Goal: Navigation & Orientation: Find specific page/section

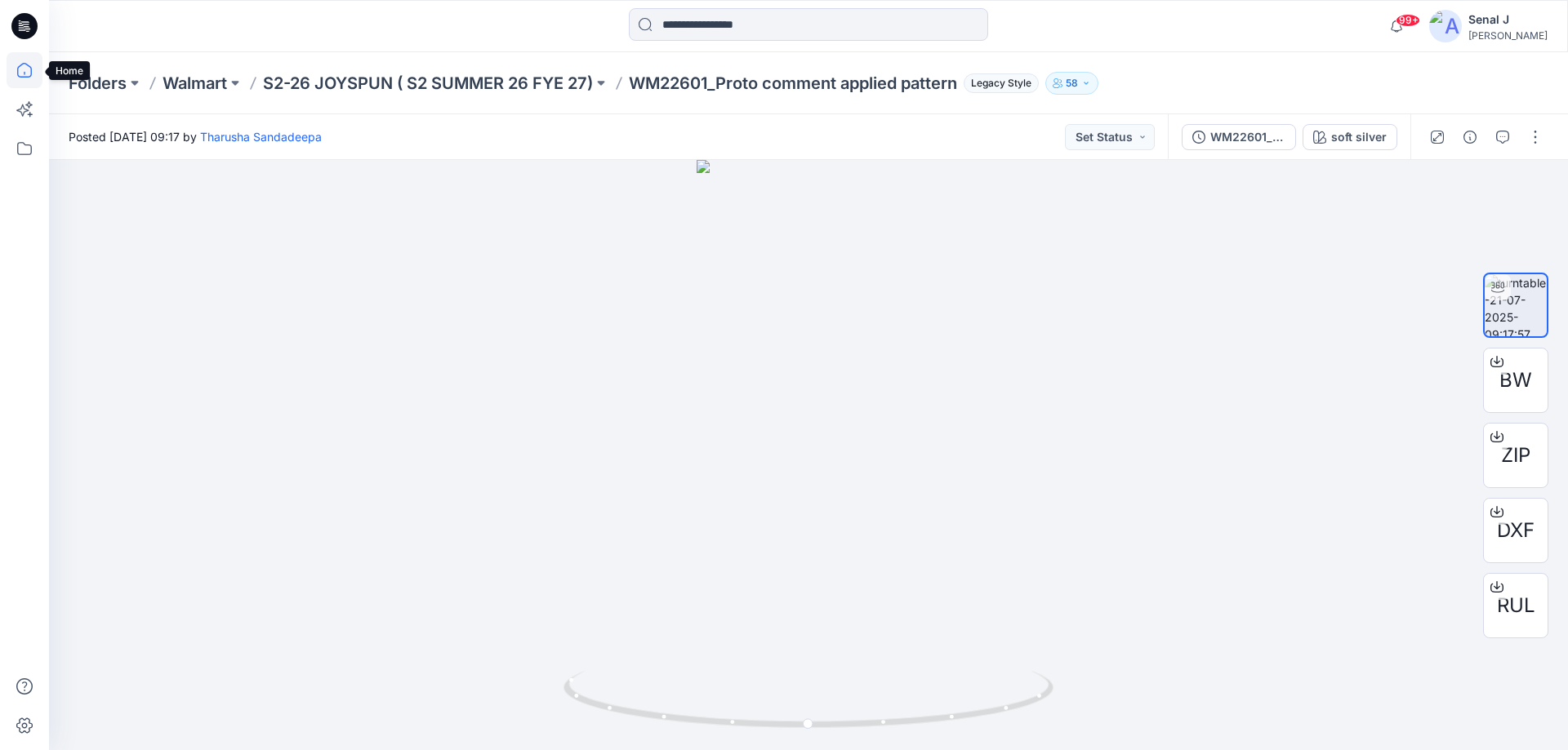
click at [15, 66] on icon at bounding box center [25, 70] width 36 height 36
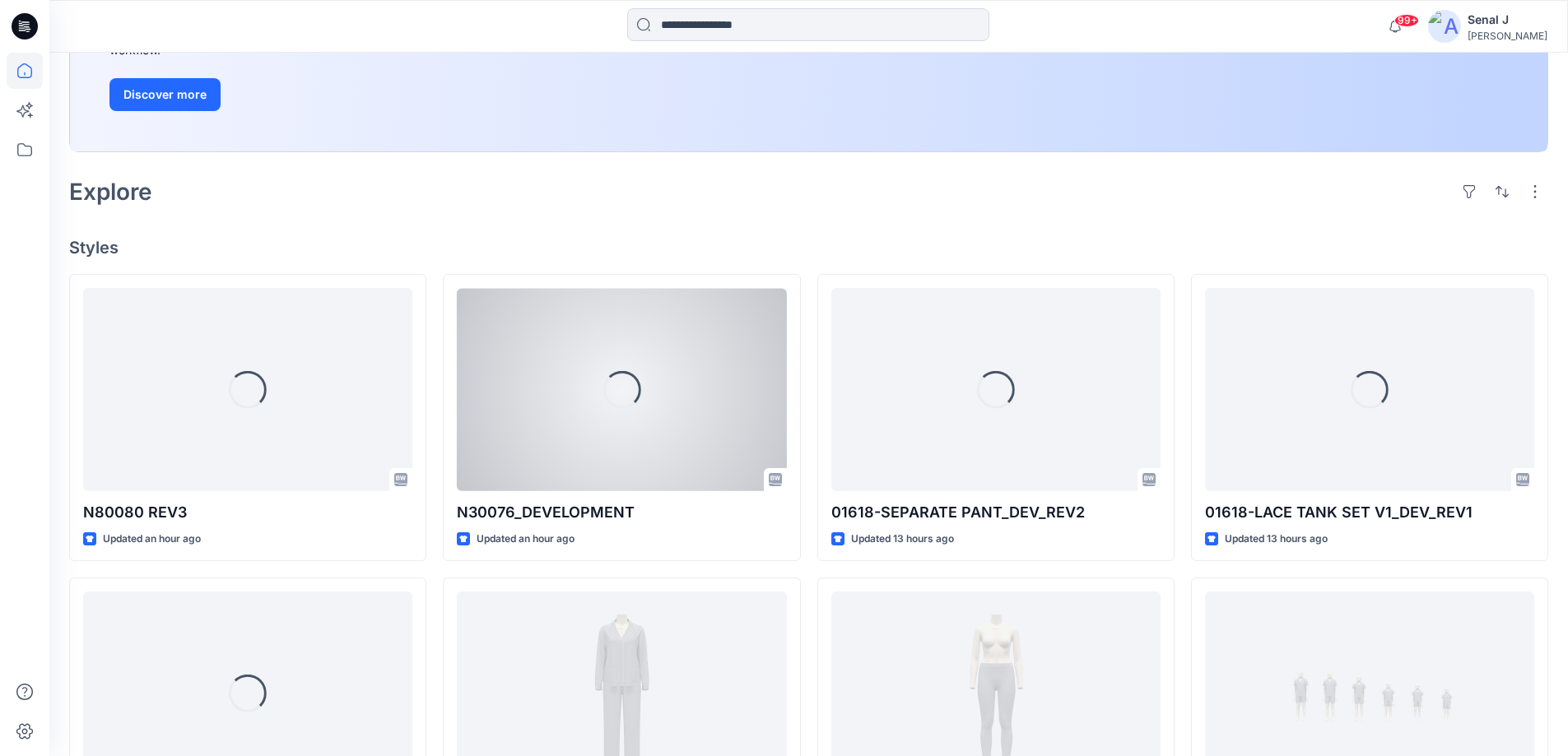
scroll to position [438, 0]
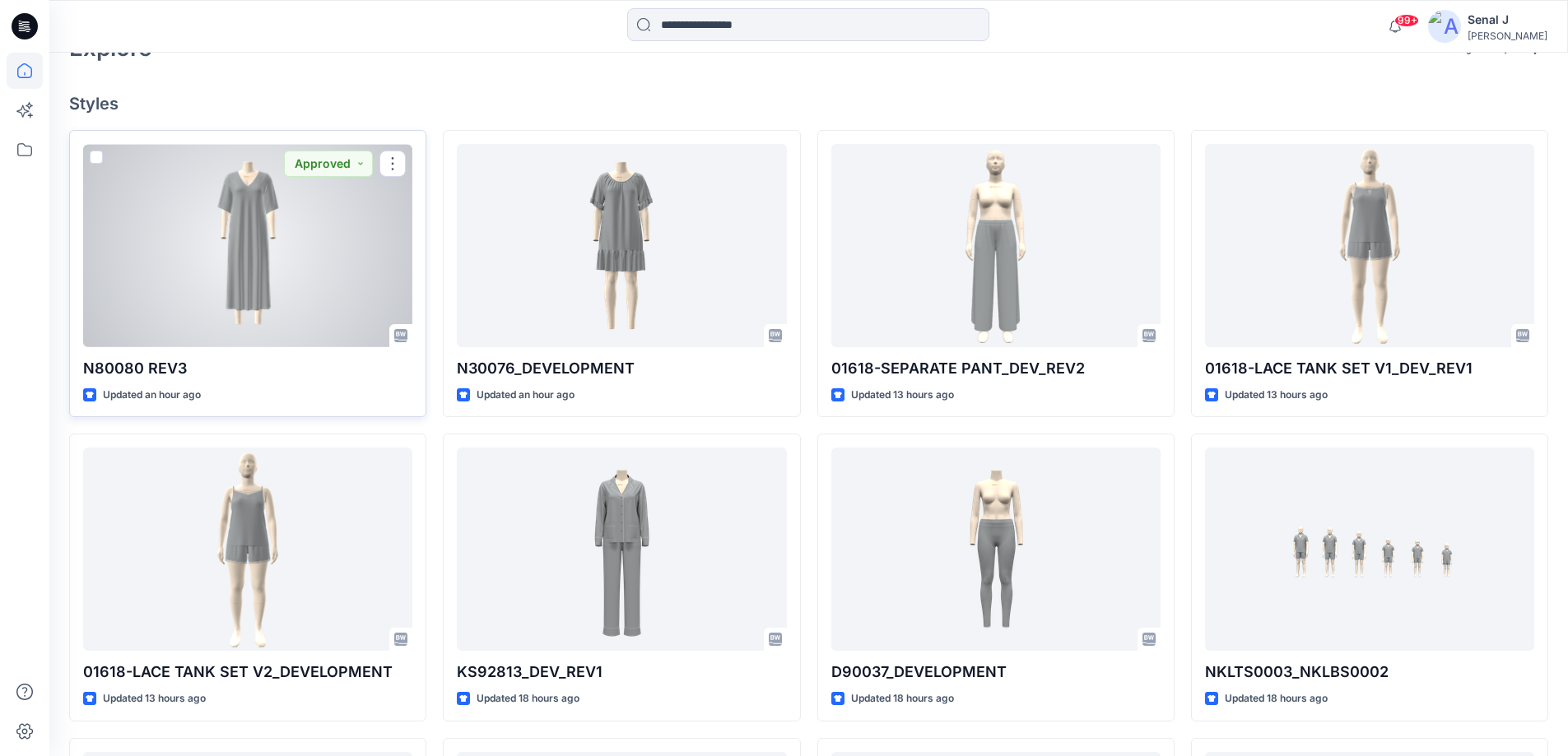
click at [233, 281] on div at bounding box center [247, 245] width 330 height 203
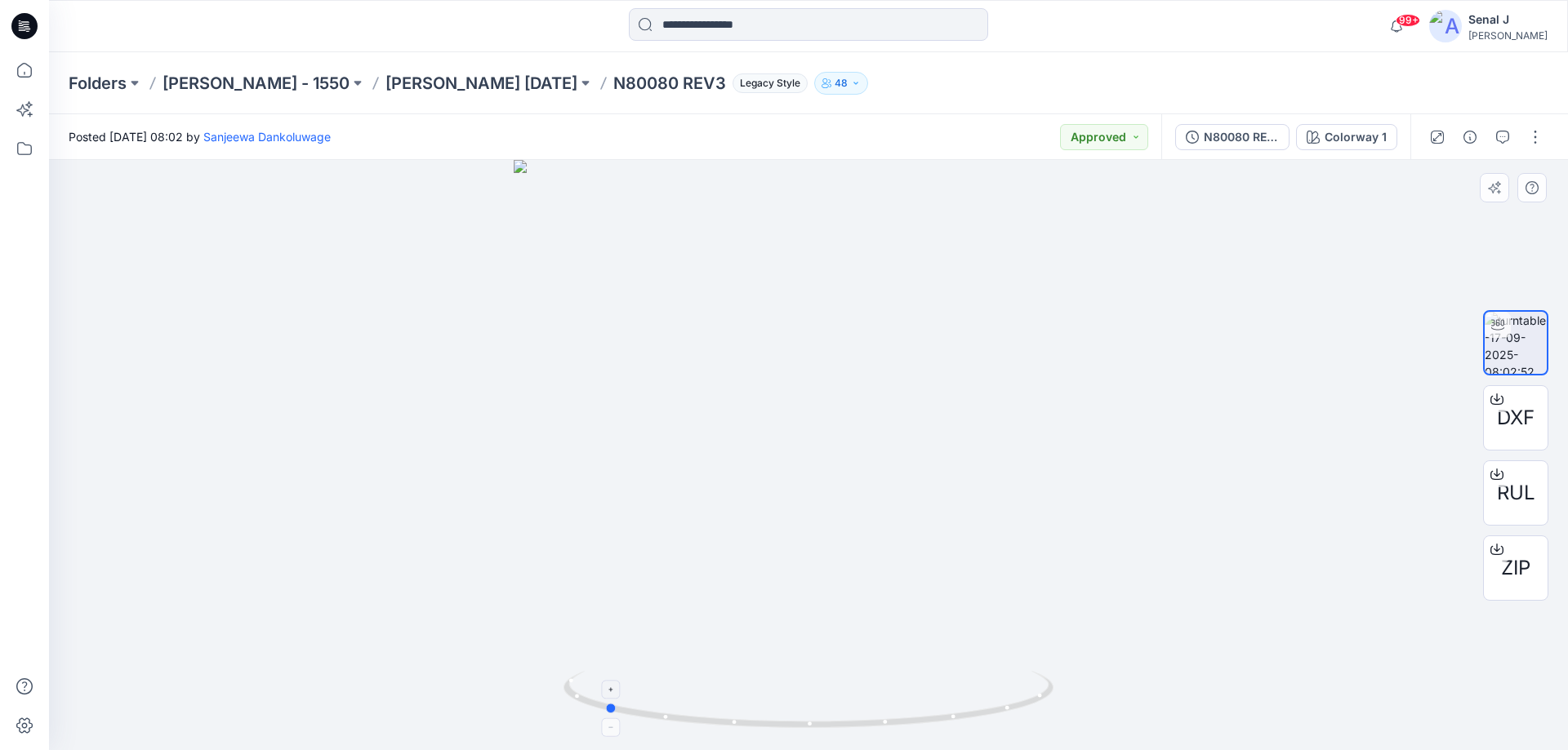
drag, startPoint x: 1018, startPoint y: 703, endPoint x: 824, endPoint y: 710, distance: 194.1
click at [824, 710] on icon at bounding box center [810, 702] width 494 height 61
click at [26, 69] on icon at bounding box center [25, 70] width 36 height 36
